Goal: Task Accomplishment & Management: Complete application form

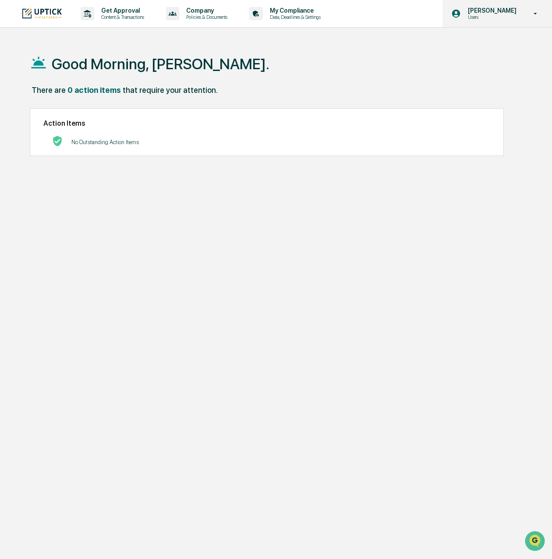
click at [478, 24] on div "[PERSON_NAME] Users" at bounding box center [496, 13] width 109 height 27
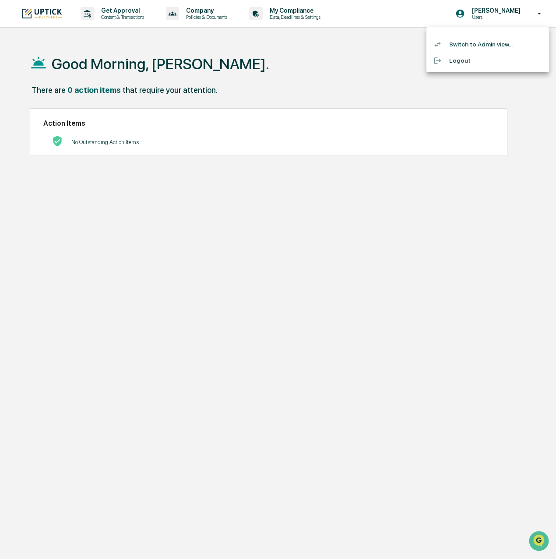
click at [516, 102] on div at bounding box center [278, 279] width 556 height 559
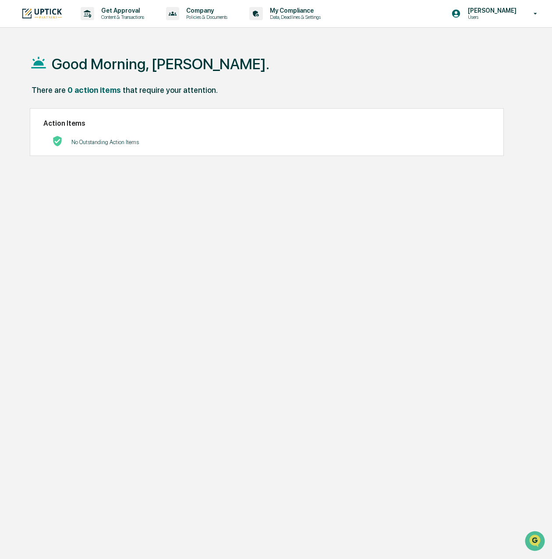
click at [530, 12] on icon at bounding box center [535, 14] width 15 height 8
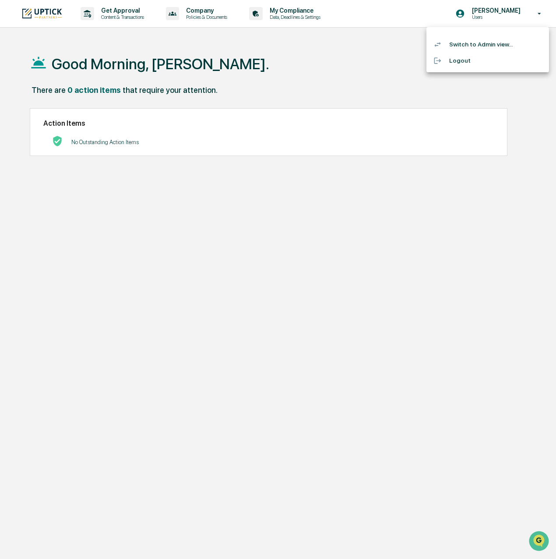
click at [480, 46] on li "Switch to Admin view..." at bounding box center [488, 44] width 123 height 16
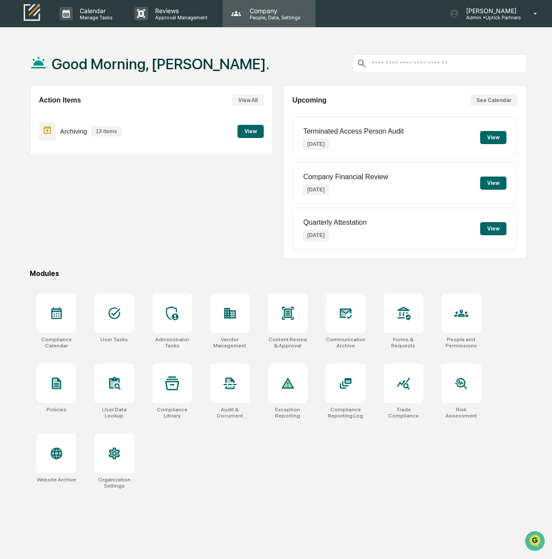
click at [277, 15] on p "People, Data, Settings" at bounding box center [274, 17] width 62 height 6
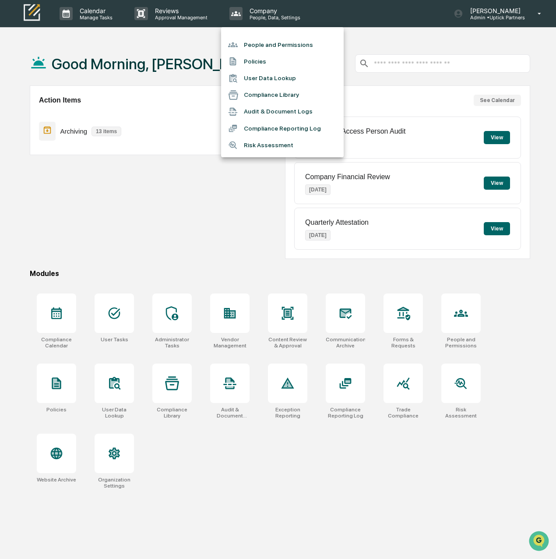
click at [270, 46] on li "People and Permissions" at bounding box center [282, 44] width 123 height 17
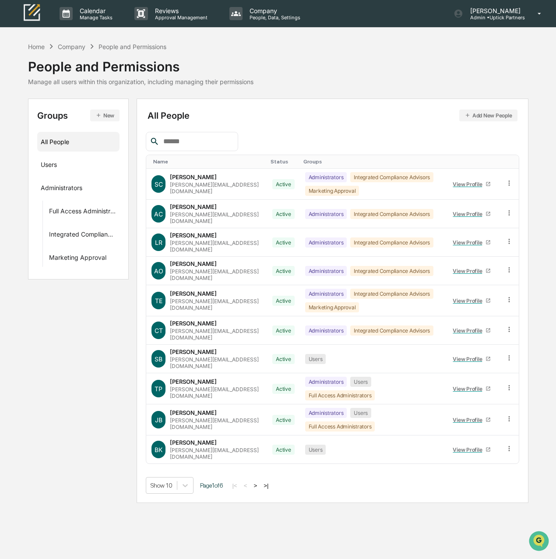
click at [485, 115] on button "Add New People" at bounding box center [488, 115] width 58 height 12
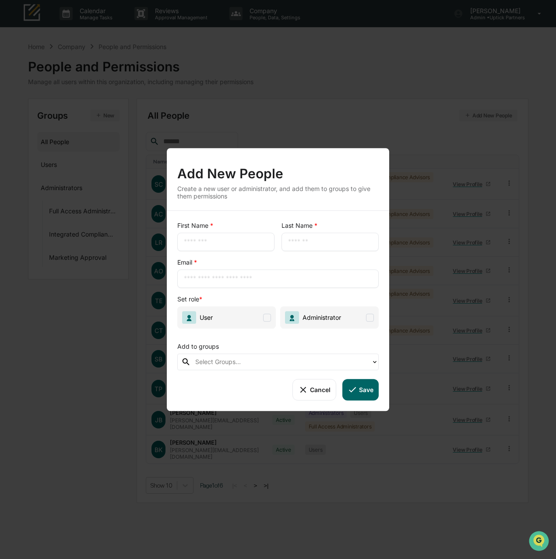
click at [201, 240] on input "text" at bounding box center [226, 241] width 84 height 9
type input "******"
type input "*****"
type input "**********"
click at [268, 320] on span at bounding box center [267, 318] width 8 height 8
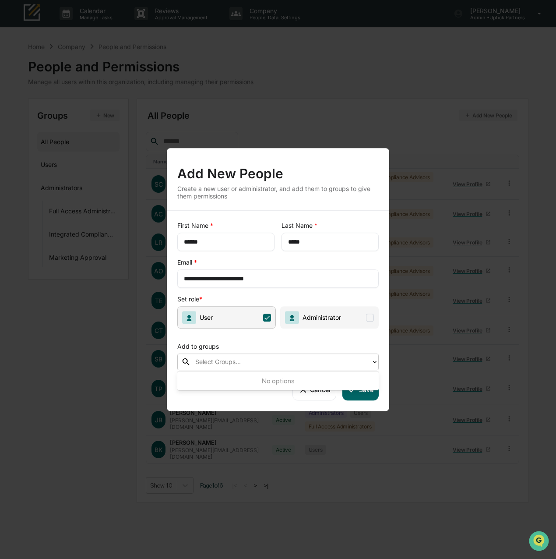
click at [255, 367] on div "Select Groups..." at bounding box center [281, 361] width 172 height 11
click at [300, 365] on div at bounding box center [281, 362] width 172 height 10
click at [365, 392] on button "Save" at bounding box center [360, 389] width 36 height 21
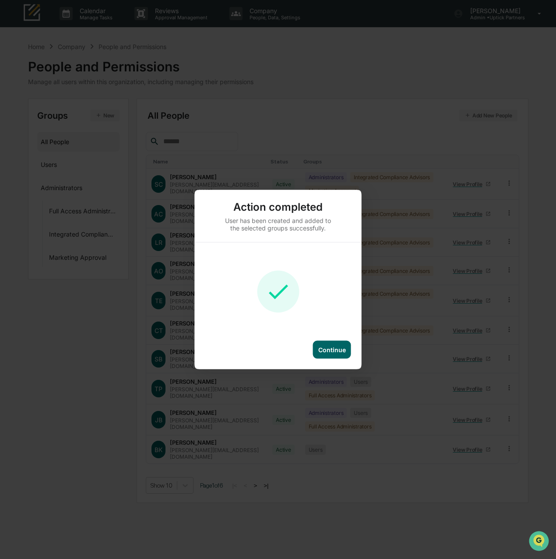
click at [336, 354] on div "Continue" at bounding box center [332, 350] width 38 height 18
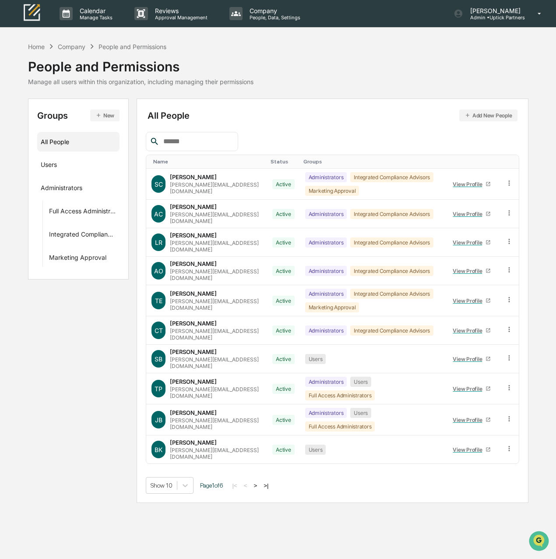
click at [258, 482] on button ">" at bounding box center [255, 485] width 9 height 7
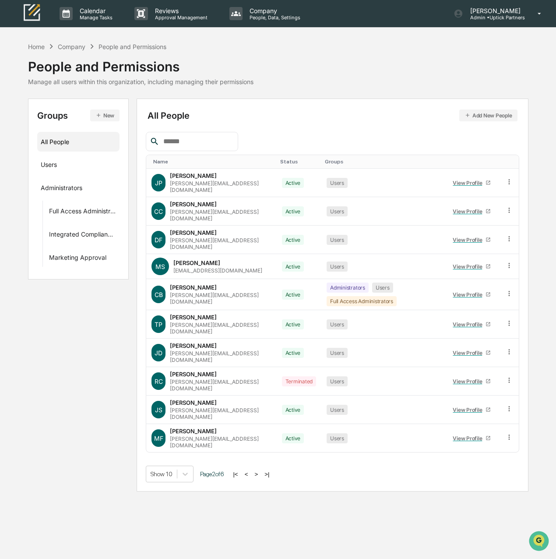
click at [261, 470] on button ">" at bounding box center [256, 473] width 9 height 7
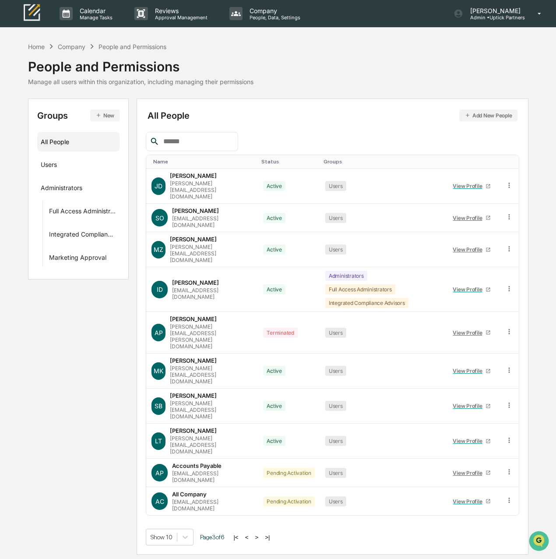
click at [259, 533] on button ">" at bounding box center [256, 536] width 9 height 7
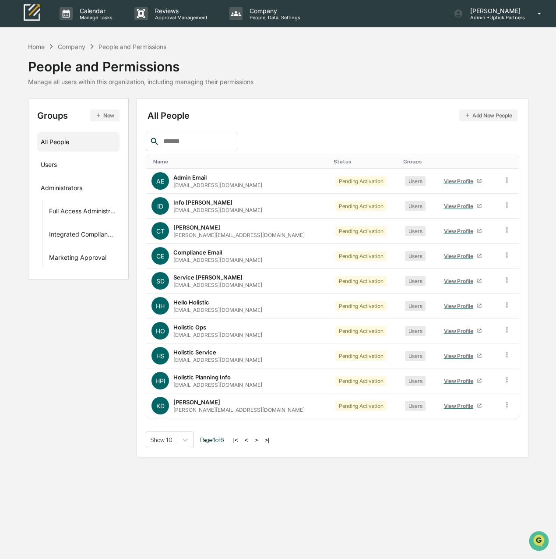
click at [483, 113] on button "Add New People" at bounding box center [488, 115] width 58 height 12
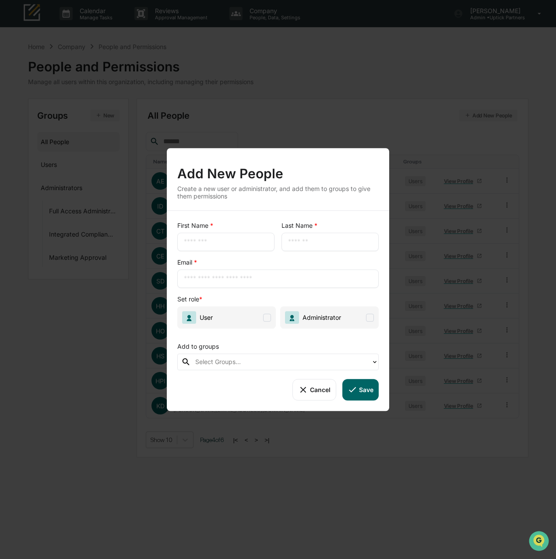
click at [216, 237] on input "text" at bounding box center [226, 241] width 84 height 9
type input "*****"
type input "**********"
click at [267, 321] on span "User" at bounding box center [226, 317] width 99 height 22
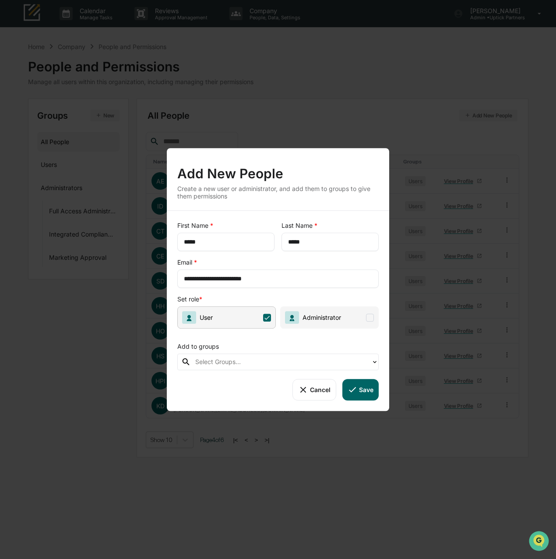
click at [367, 393] on button "Save" at bounding box center [360, 389] width 36 height 21
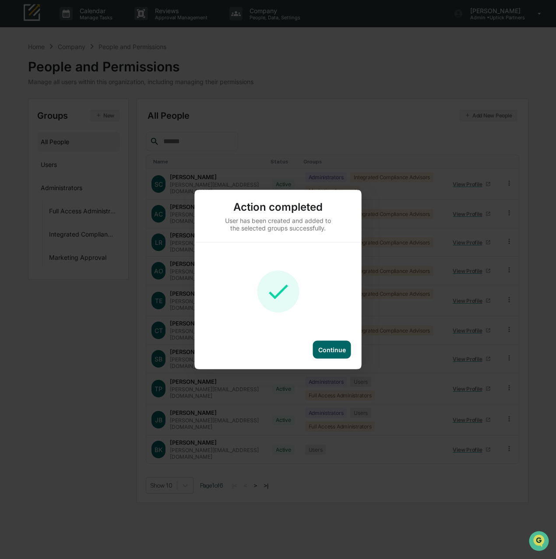
click at [327, 350] on div "Continue" at bounding box center [332, 349] width 28 height 7
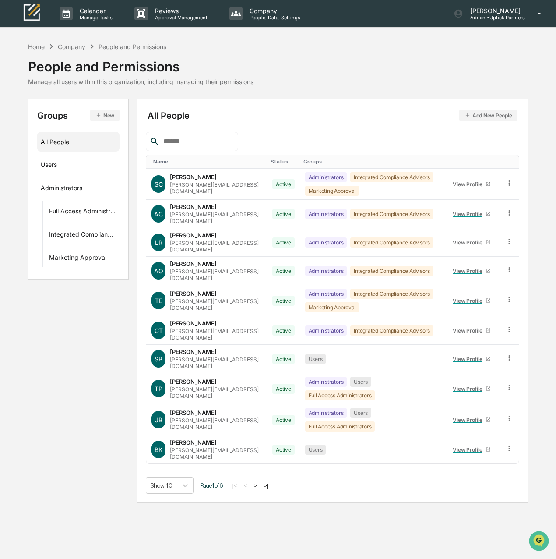
click at [260, 482] on button ">" at bounding box center [255, 485] width 9 height 7
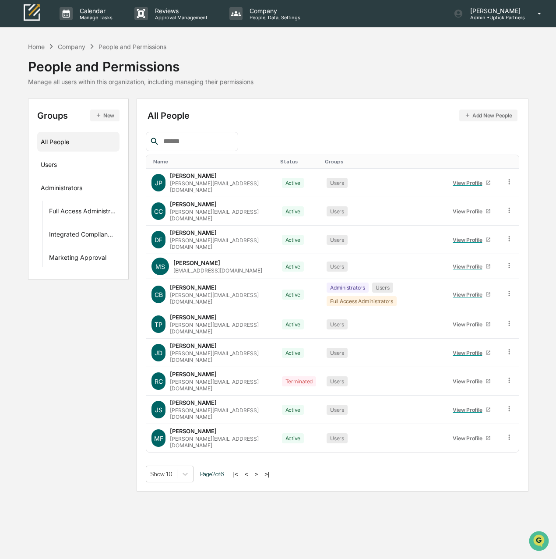
click at [260, 470] on button ">" at bounding box center [256, 473] width 9 height 7
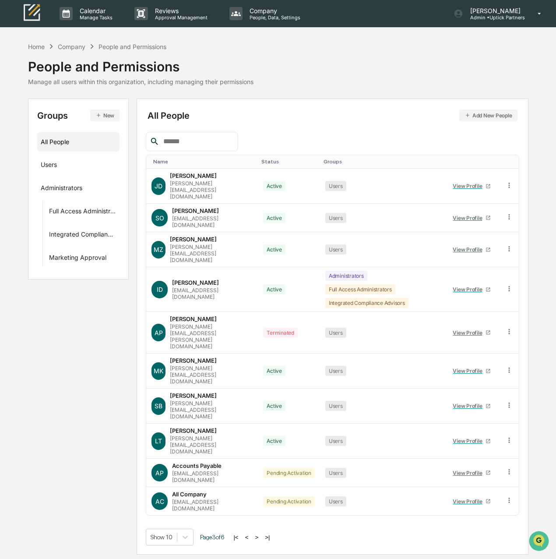
click at [261, 533] on button ">" at bounding box center [256, 536] width 9 height 7
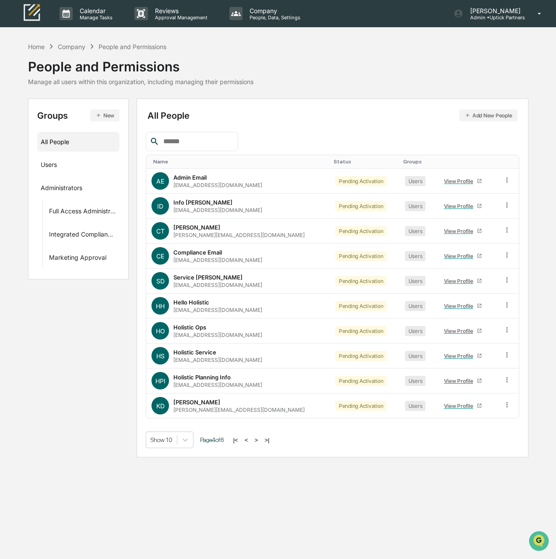
click at [261, 438] on button ">" at bounding box center [256, 439] width 9 height 7
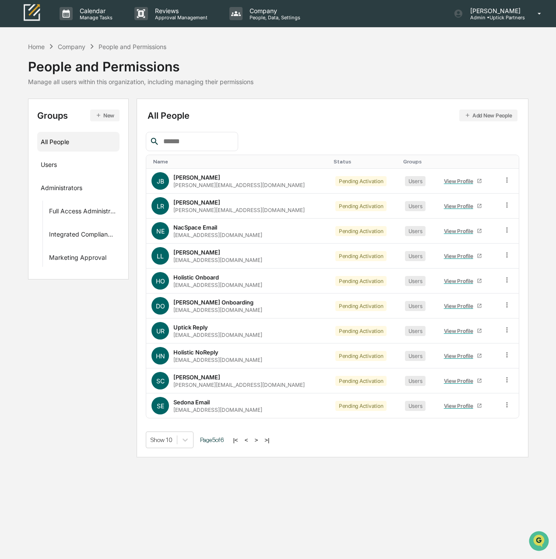
click at [261, 438] on button ">" at bounding box center [256, 439] width 9 height 7
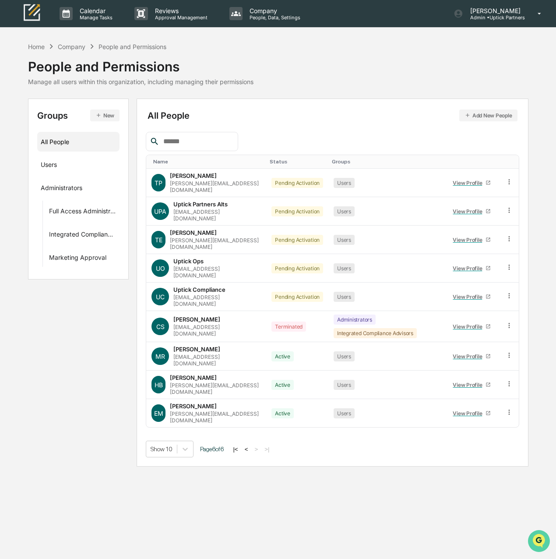
click at [536, 542] on icon "Open customer support" at bounding box center [539, 552] width 22 height 22
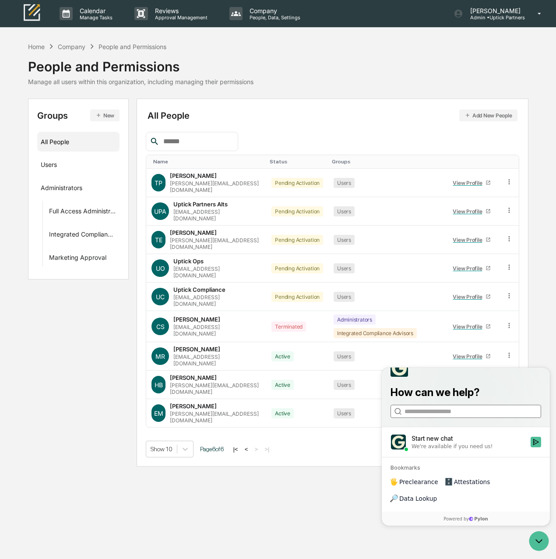
click at [438, 416] on input "search" at bounding box center [466, 410] width 122 height 9
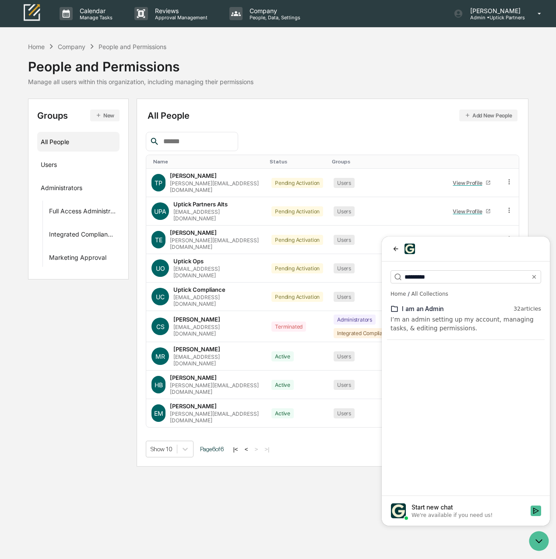
type input "*********"
